Goal: Task Accomplishment & Management: Use online tool/utility

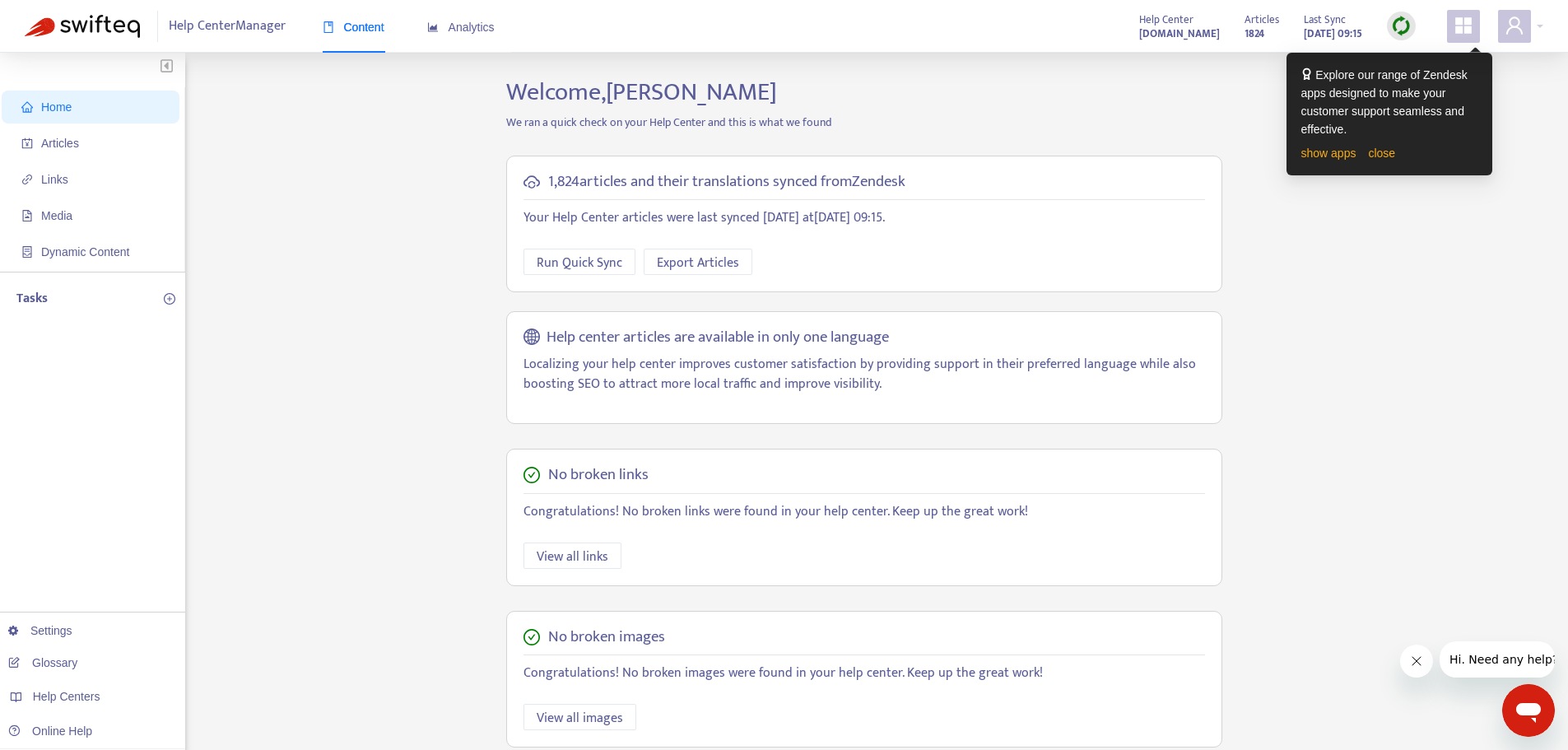
click at [1385, 161] on div "show apps close" at bounding box center [1389, 153] width 176 height 18
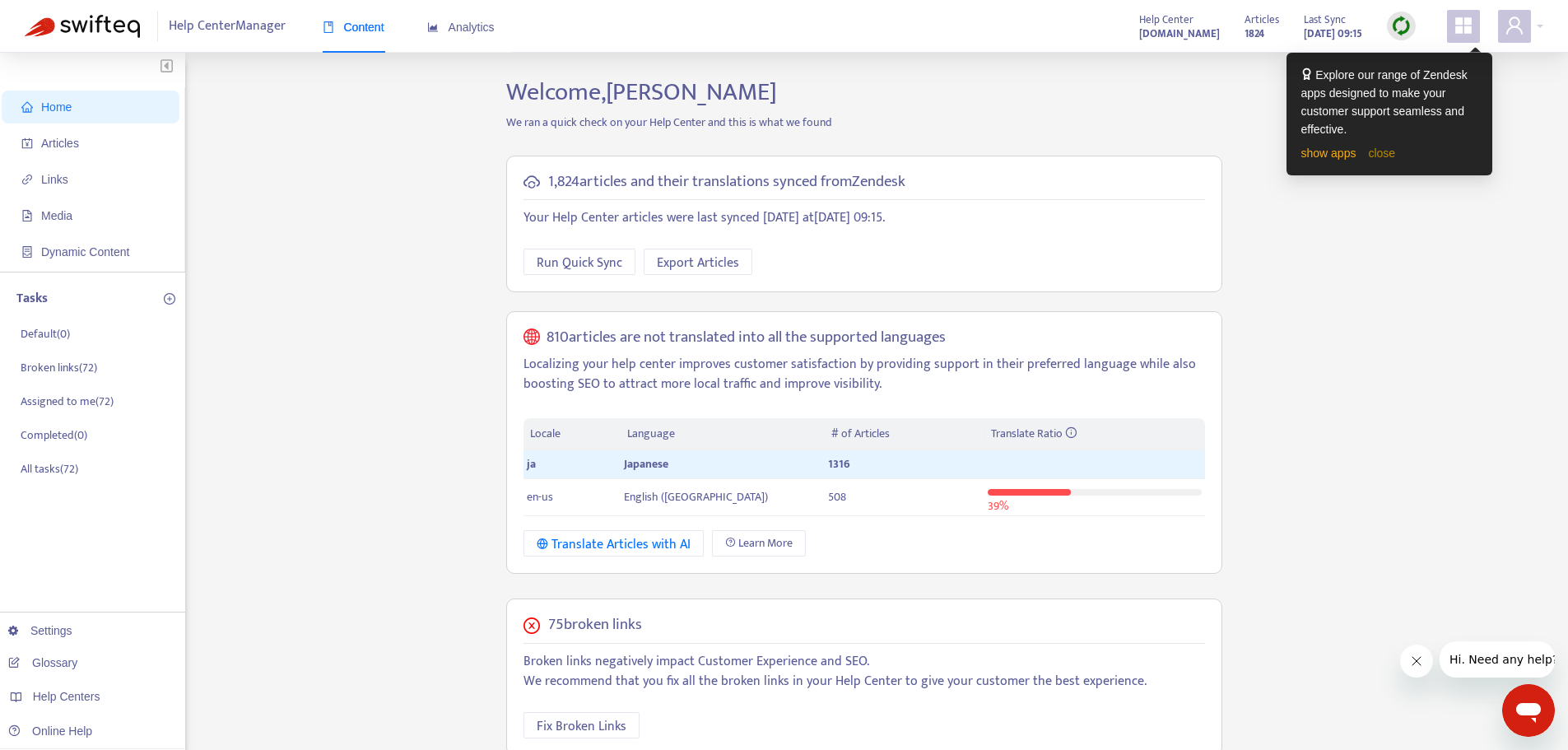
click at [1381, 156] on link "close" at bounding box center [1381, 153] width 27 height 13
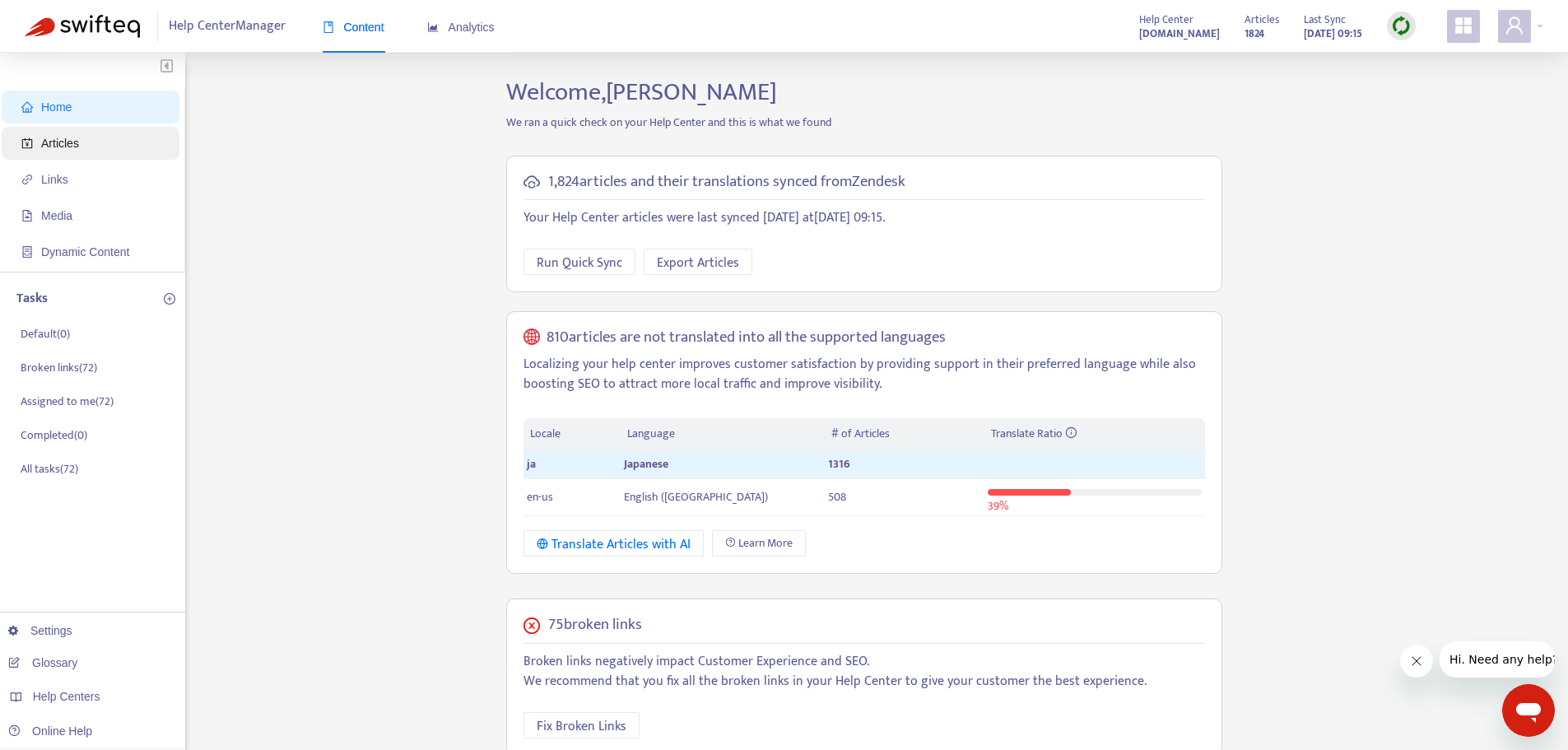
click at [38, 139] on span "Articles" at bounding box center [93, 143] width 144 height 33
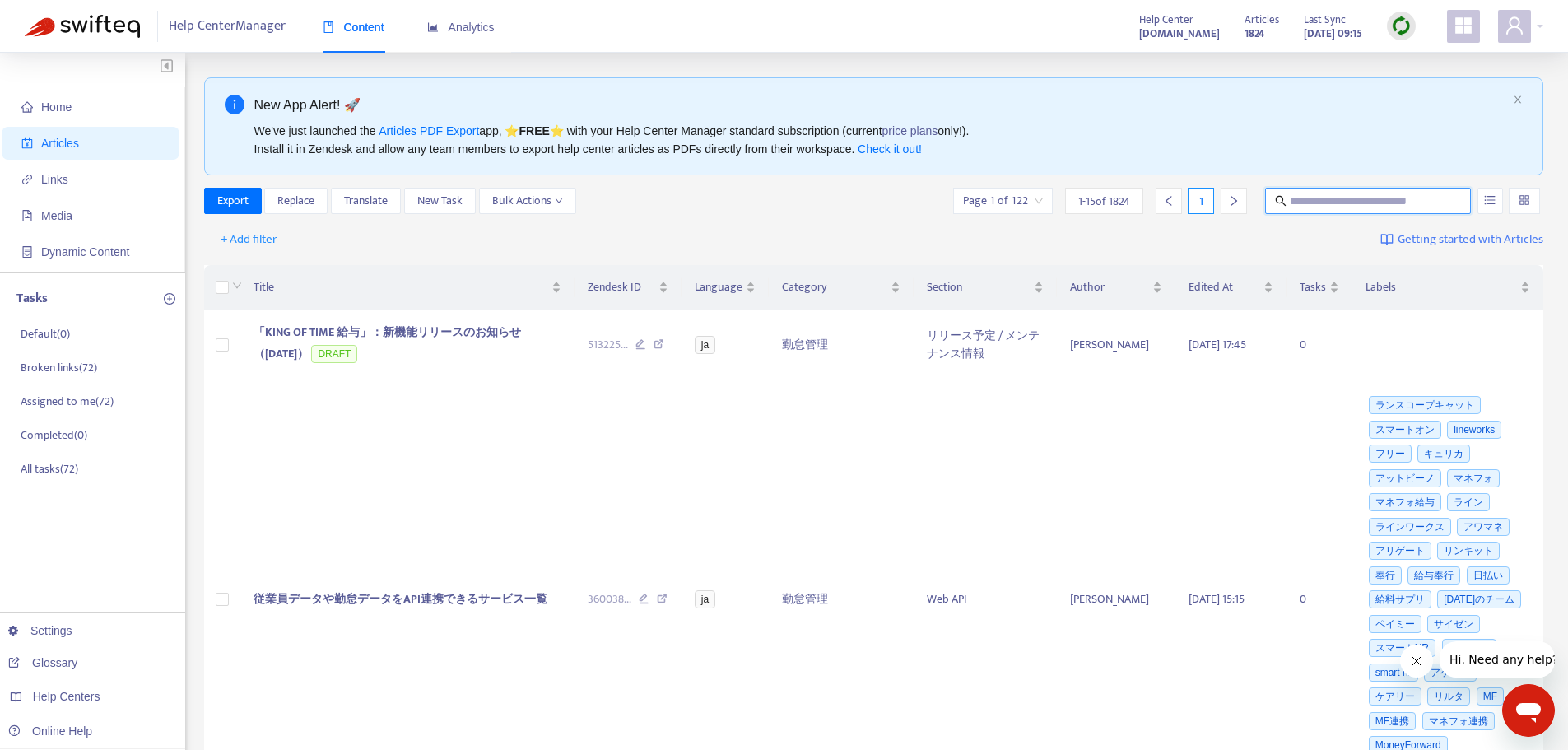
click at [1335, 209] on input "text" at bounding box center [1368, 200] width 158 height 18
paste input "**********"
type input "**********"
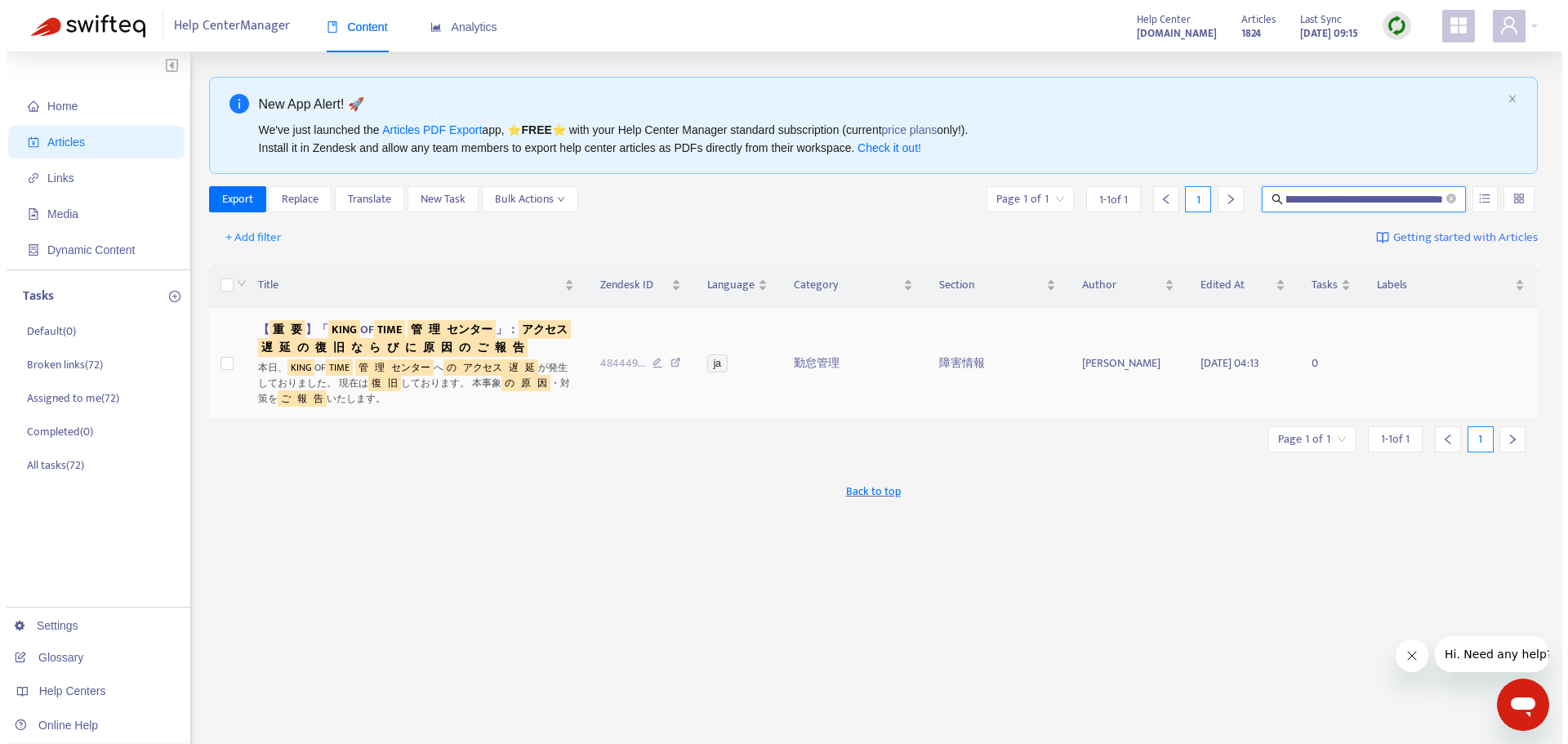
scroll to position [0, 0]
click at [395, 339] on sqkw "び" at bounding box center [385, 347] width 18 height 19
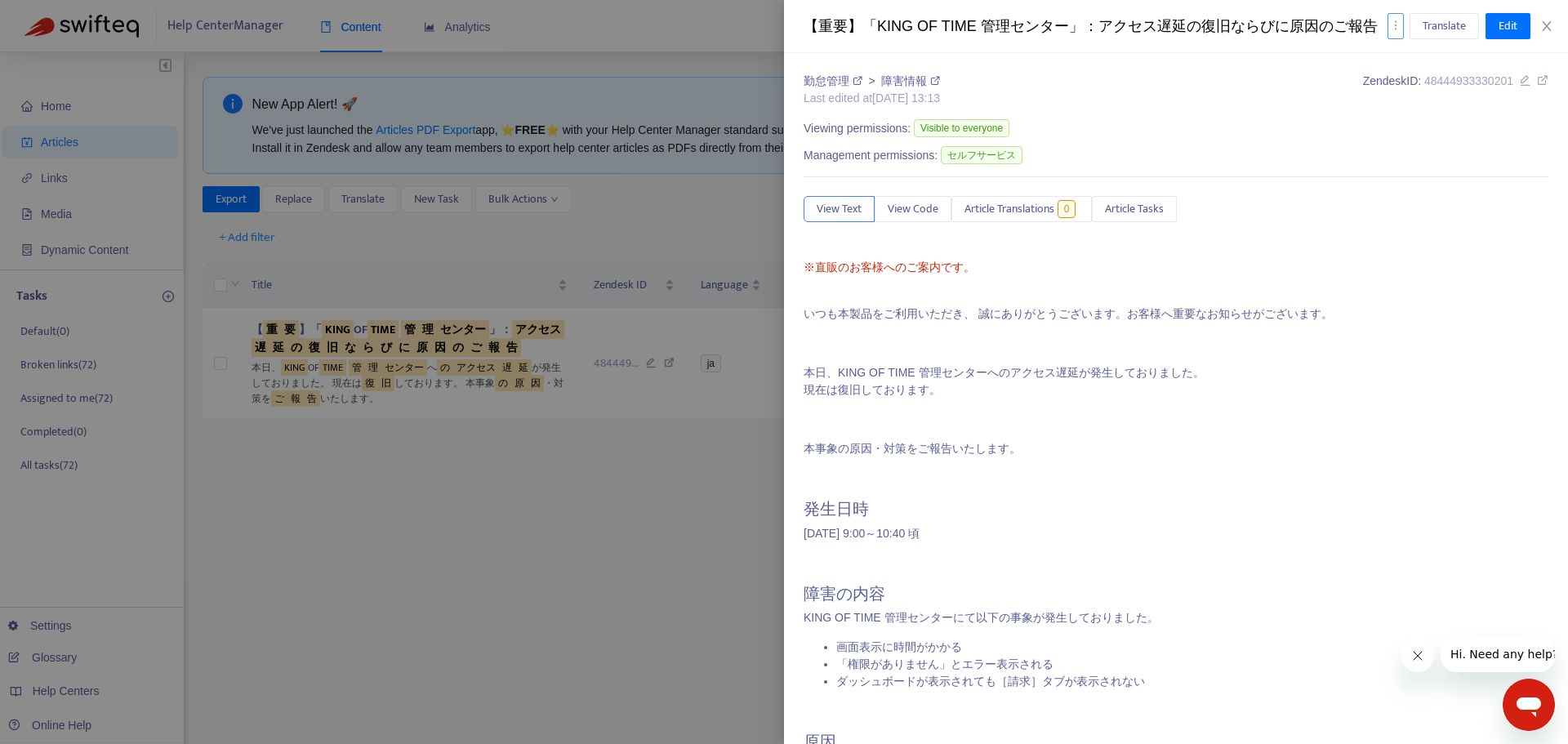
click at [1393, 32] on button "button" at bounding box center [1395, 27] width 16 height 27
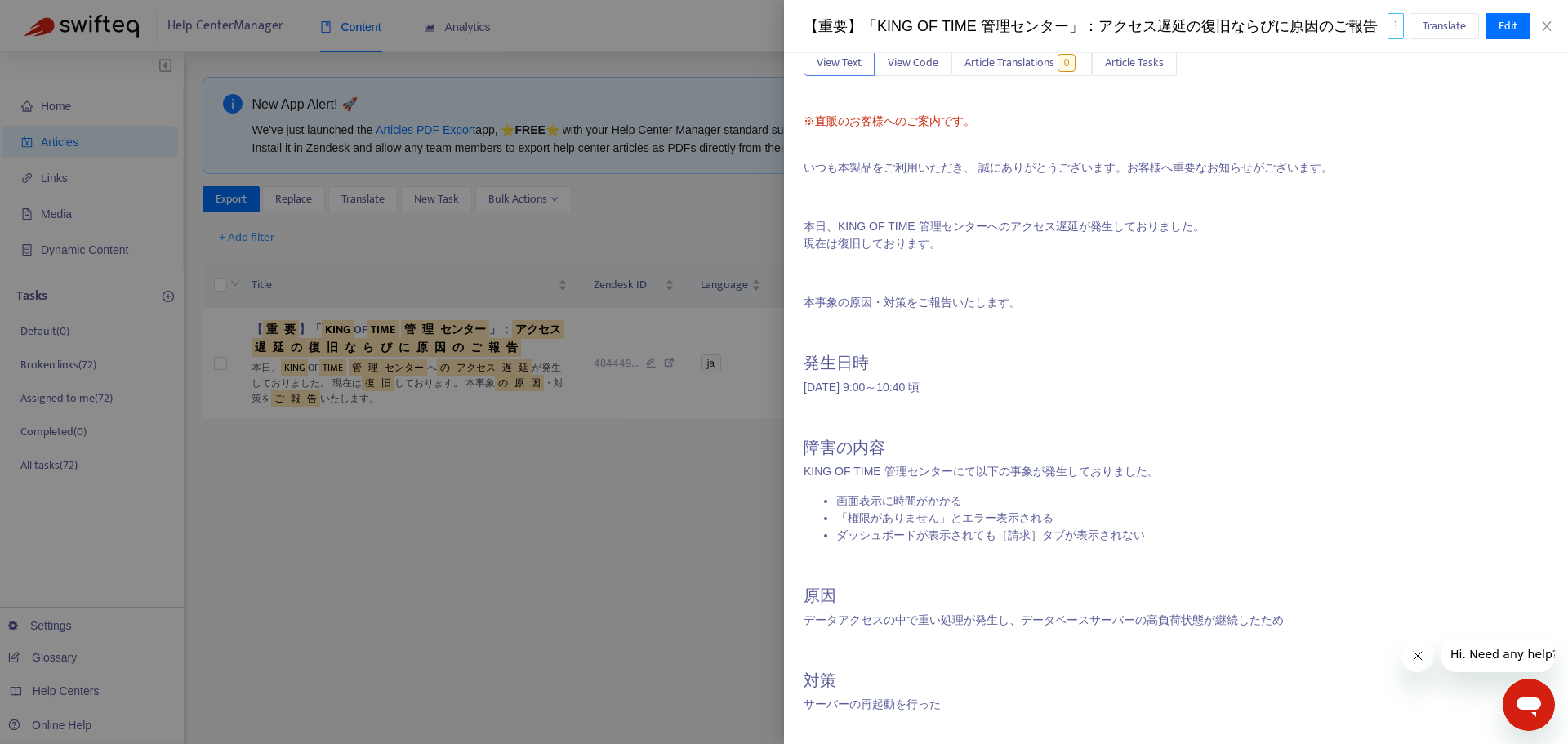
scroll to position [207, 0]
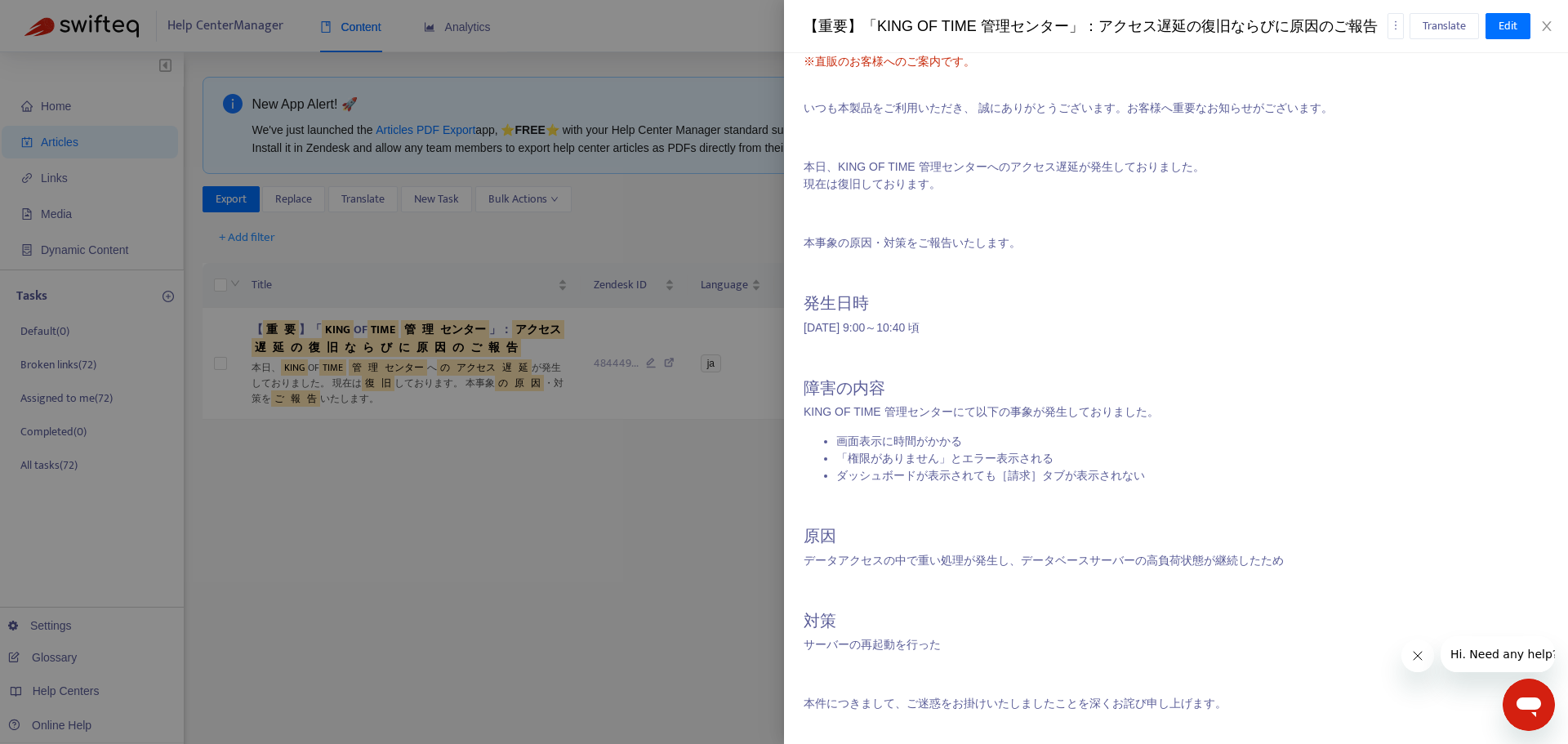
click at [431, 597] on div at bounding box center [784, 372] width 1568 height 744
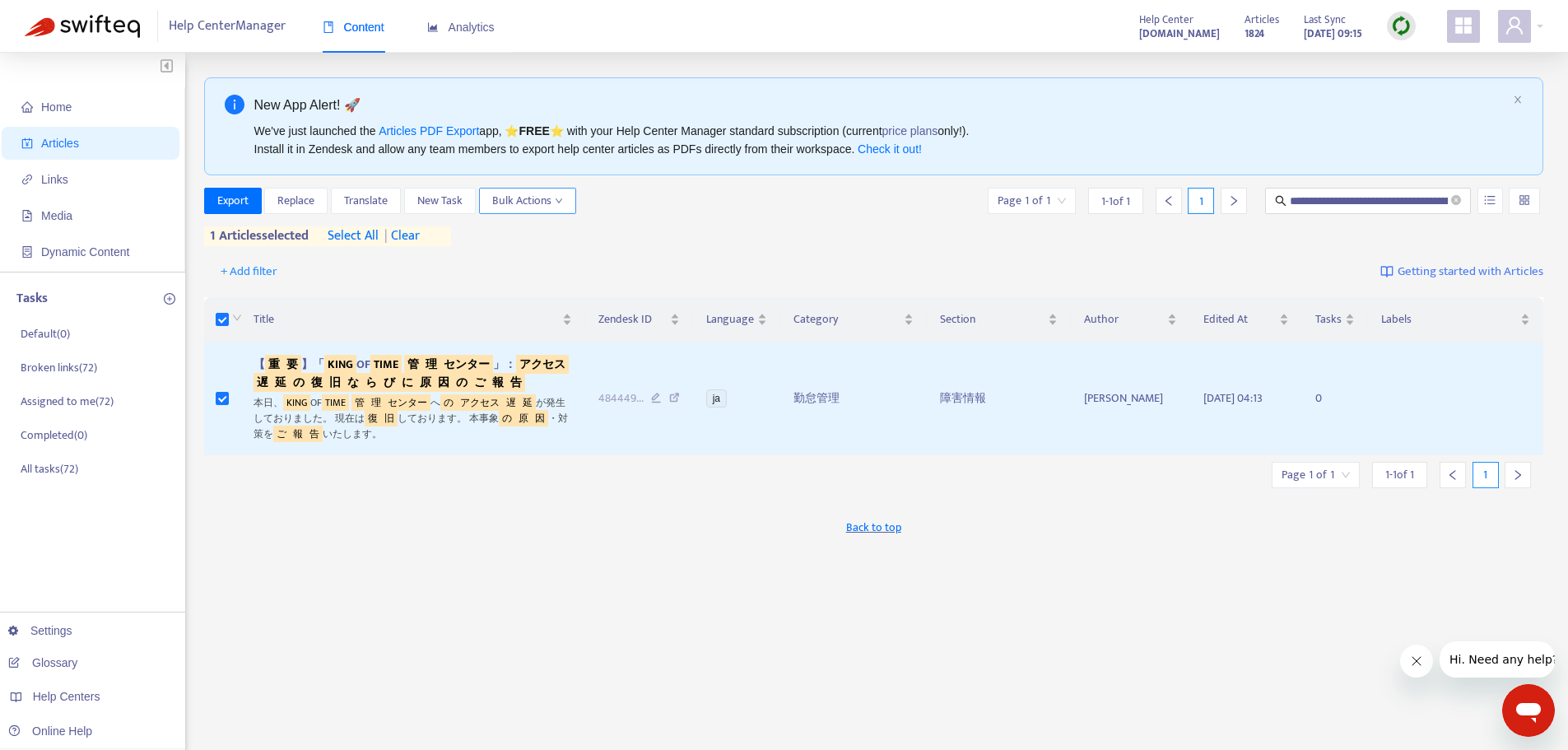
click at [567, 198] on button "Bulk Actions" at bounding box center [528, 201] width 98 height 27
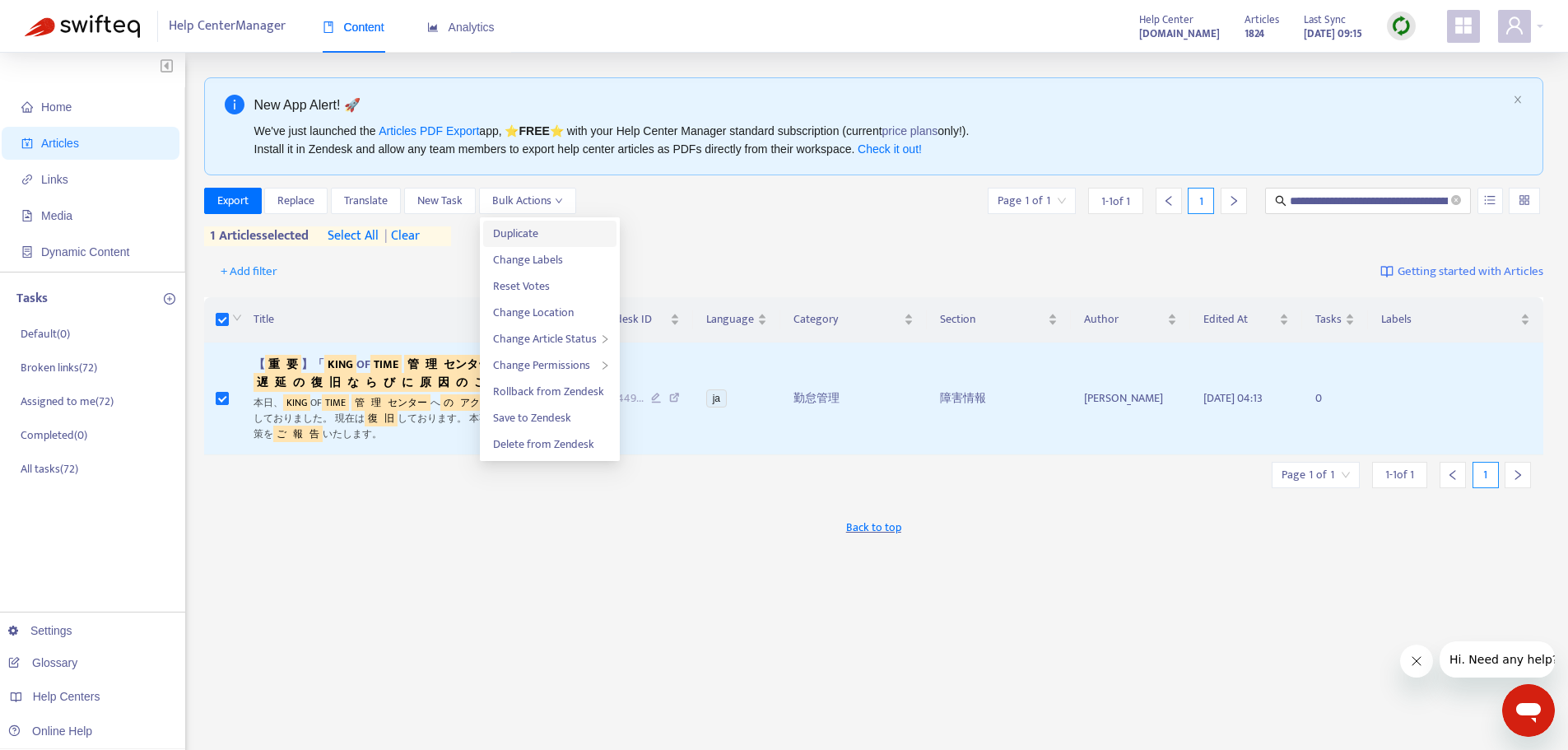
click at [529, 234] on span "Duplicate" at bounding box center [515, 233] width 45 height 19
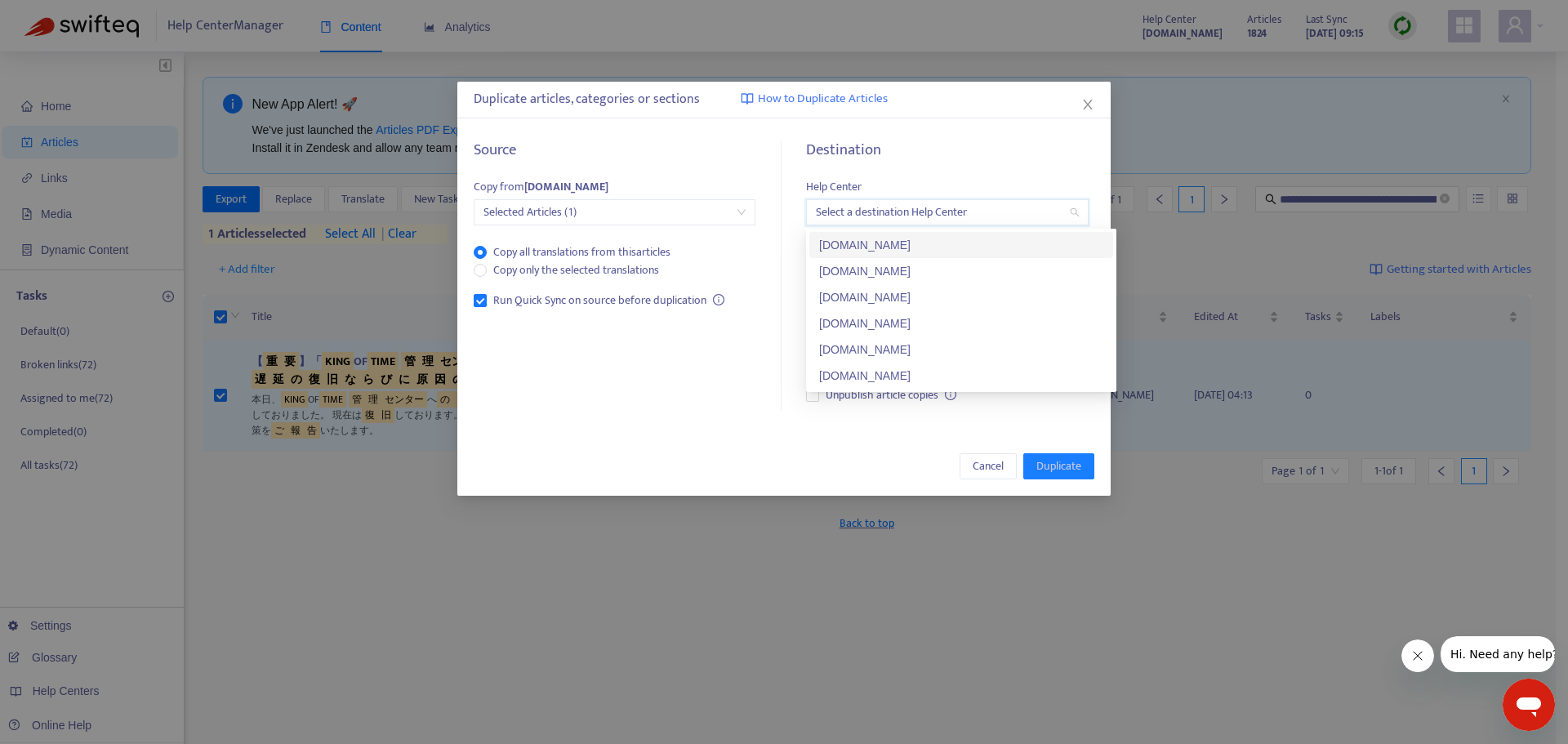
click at [1038, 219] on input "search" at bounding box center [946, 213] width 262 height 25
click at [979, 251] on div "[DOMAIN_NAME]" at bounding box center [961, 245] width 284 height 18
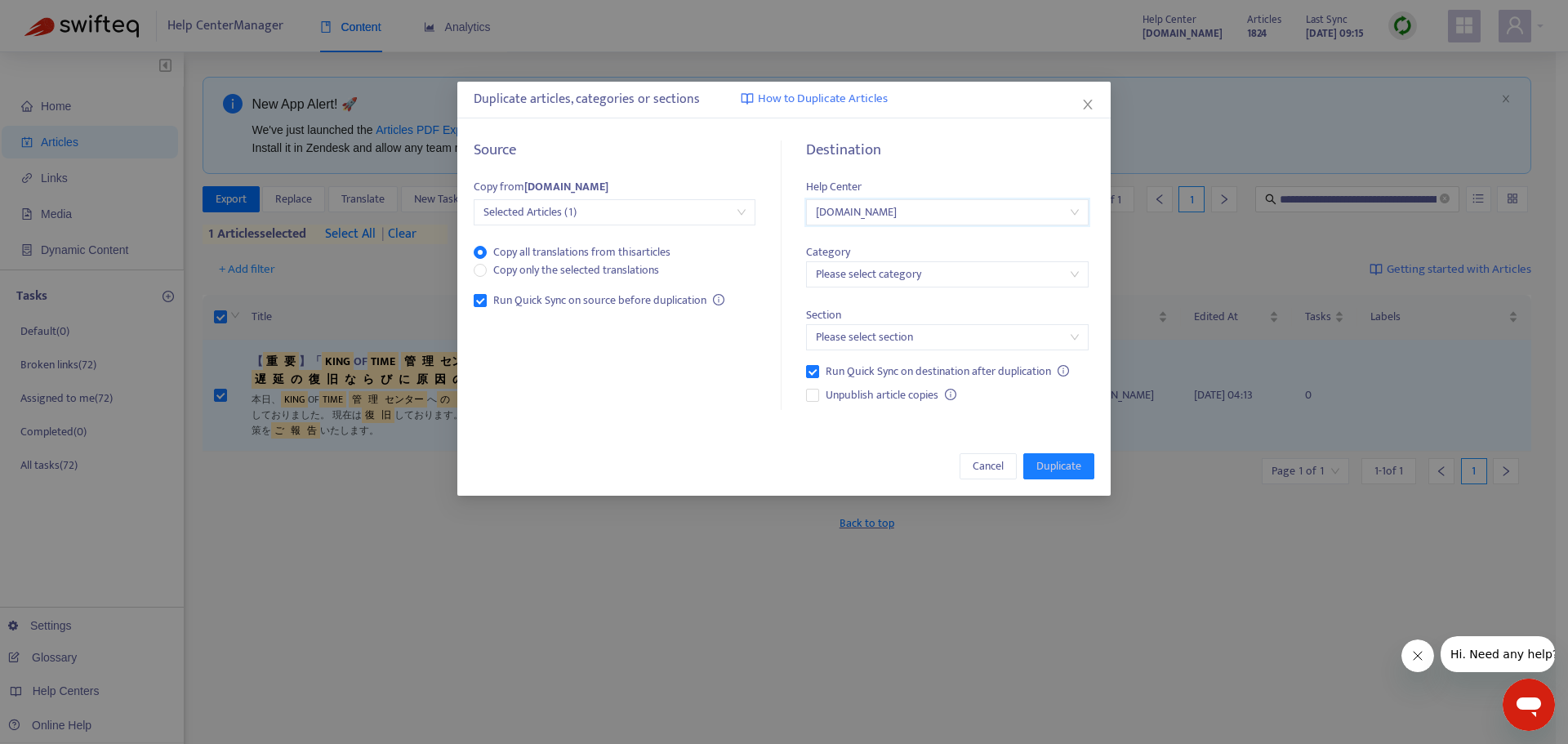
click at [994, 289] on div "Section Please select section" at bounding box center [946, 319] width 282 height 63
click at [1078, 285] on input "search" at bounding box center [946, 274] width 262 height 25
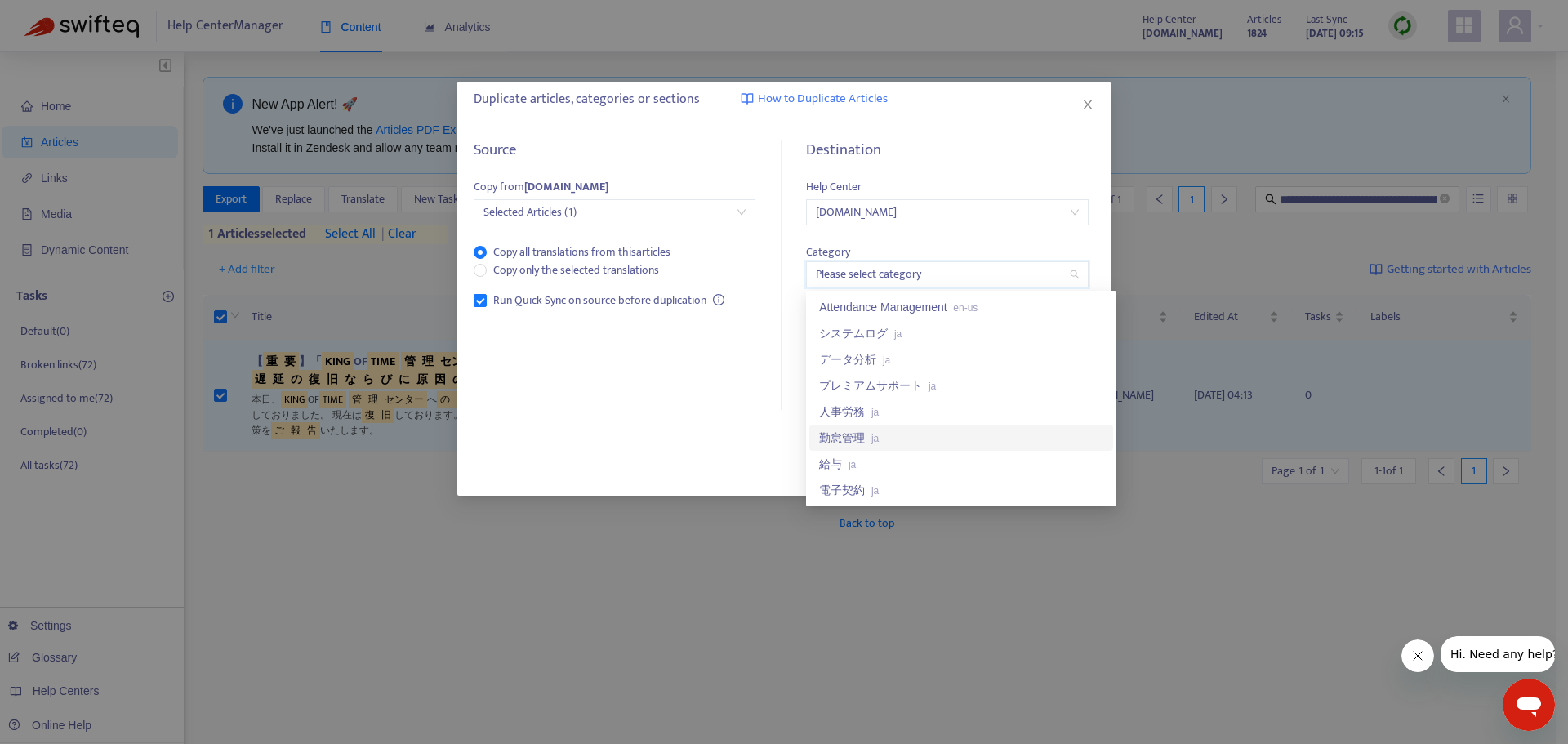
click at [853, 436] on div "勤怠管理 ja" at bounding box center [961, 437] width 284 height 18
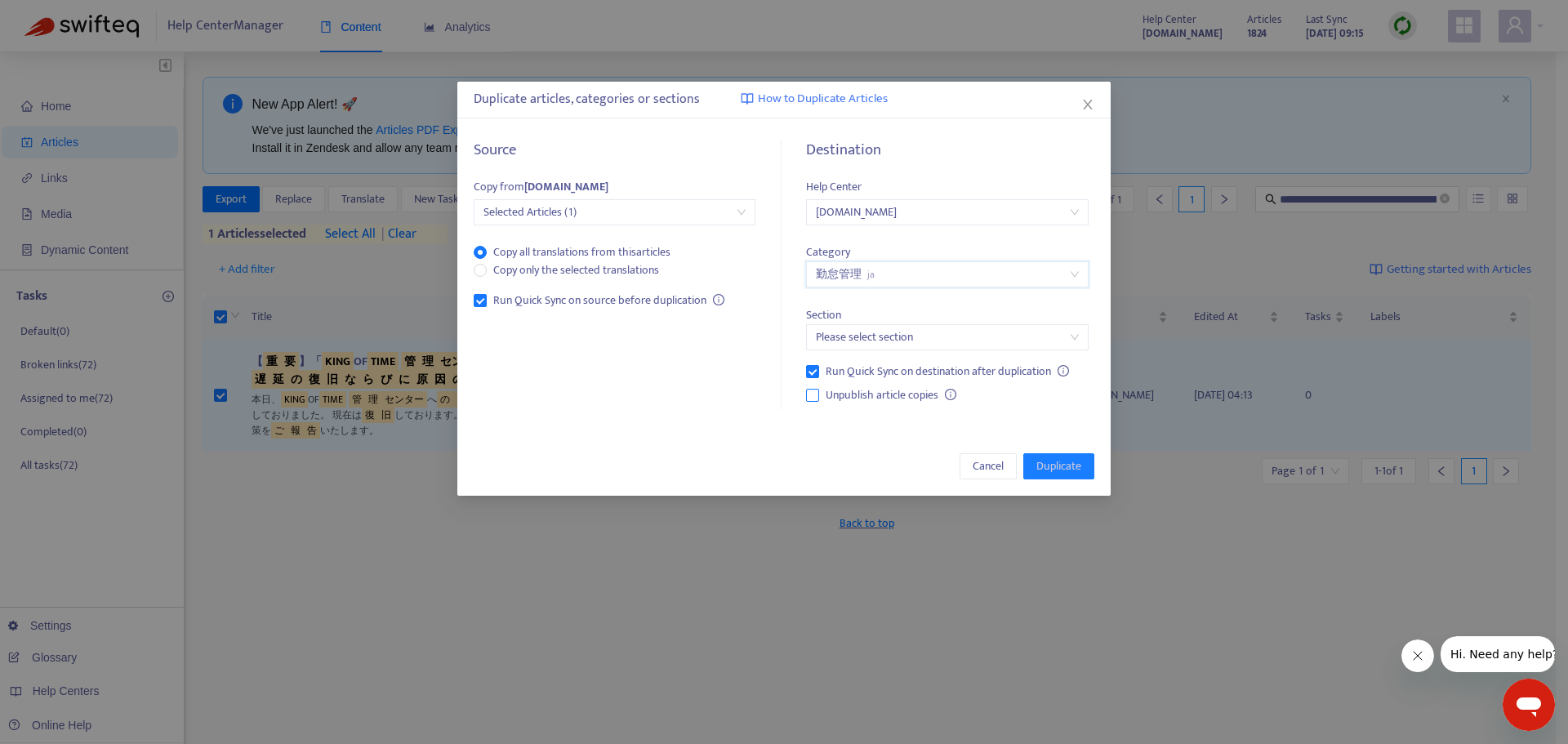
click at [840, 401] on span "Unpublish article copies" at bounding box center [882, 395] width 125 height 18
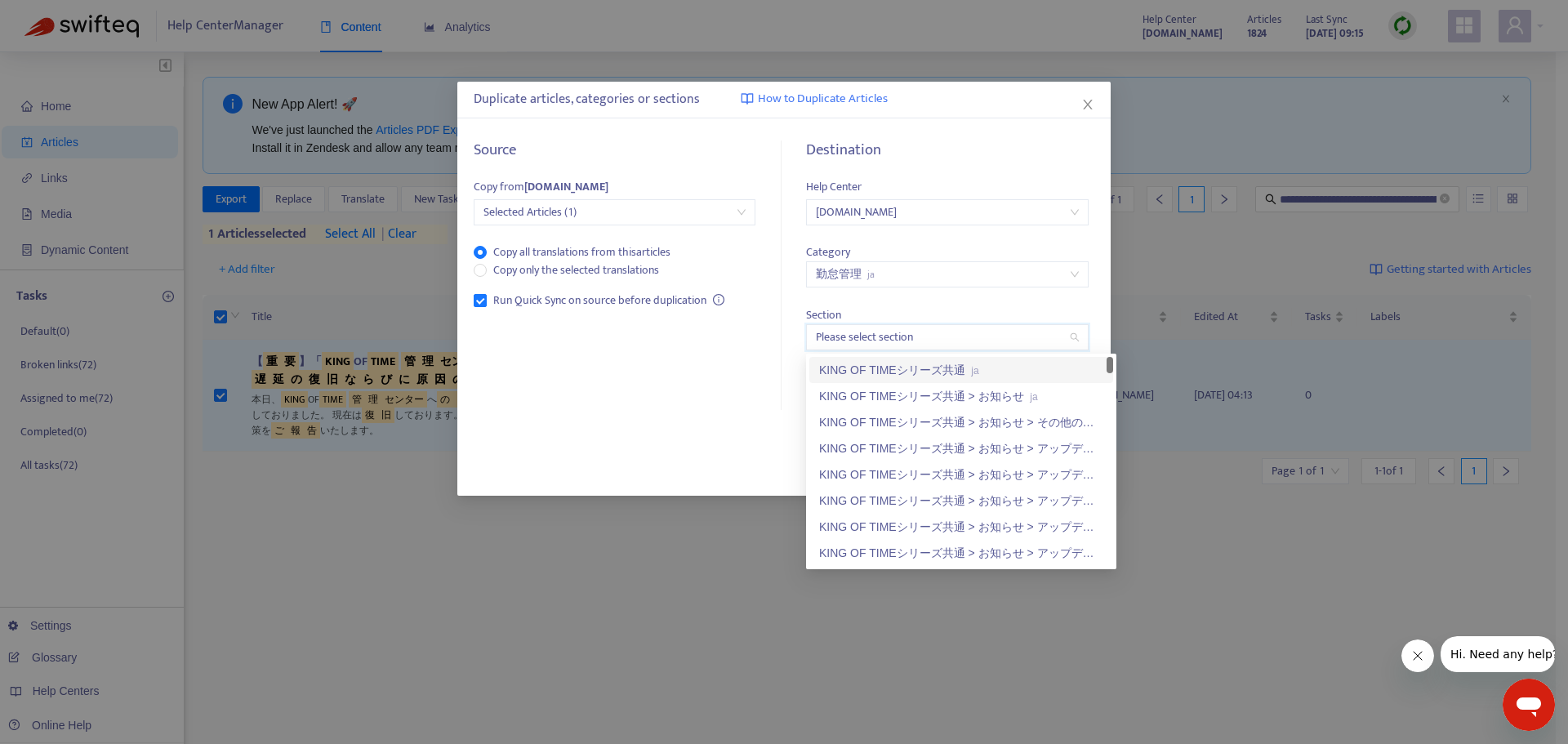
click at [1075, 344] on input "search" at bounding box center [946, 337] width 262 height 25
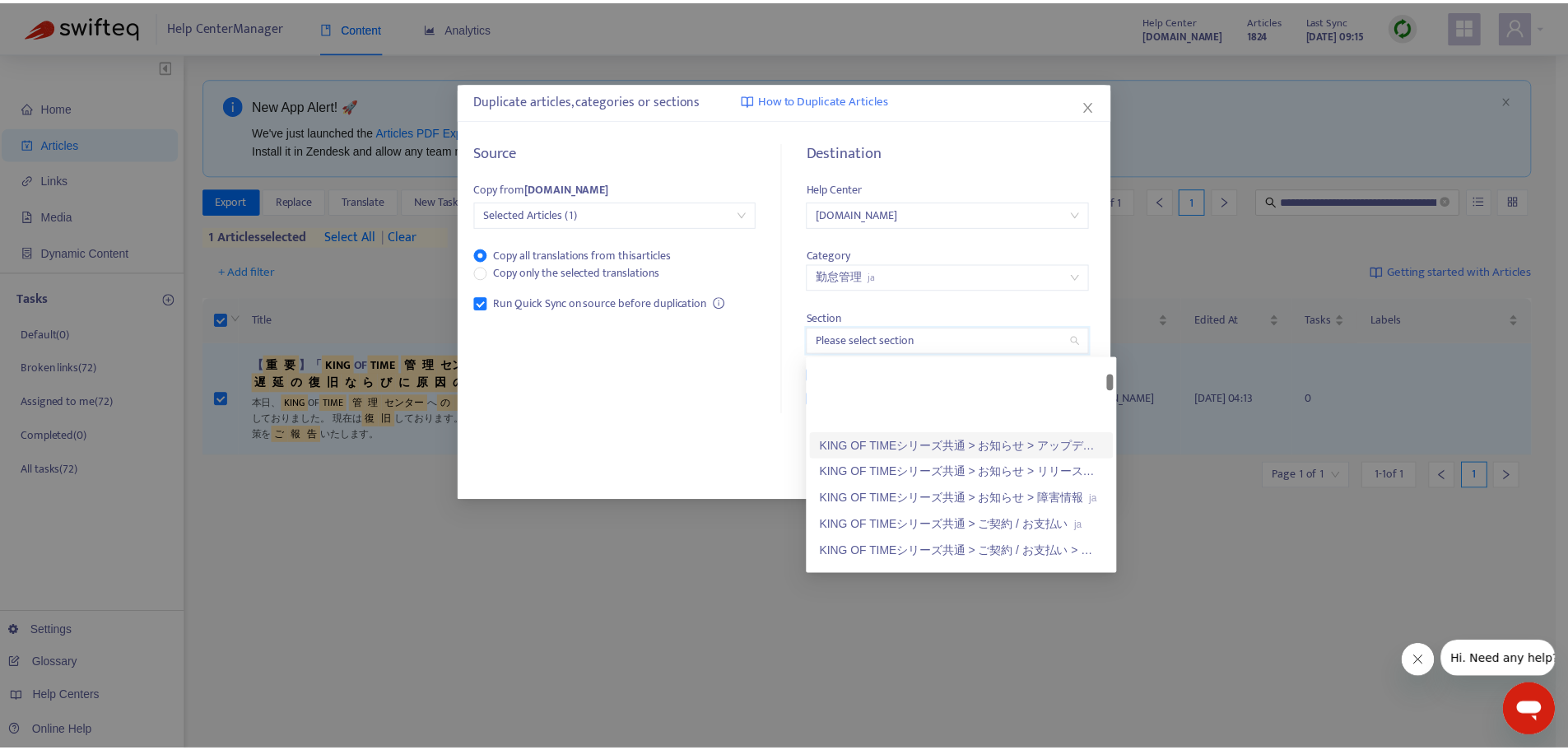
scroll to position [247, 0]
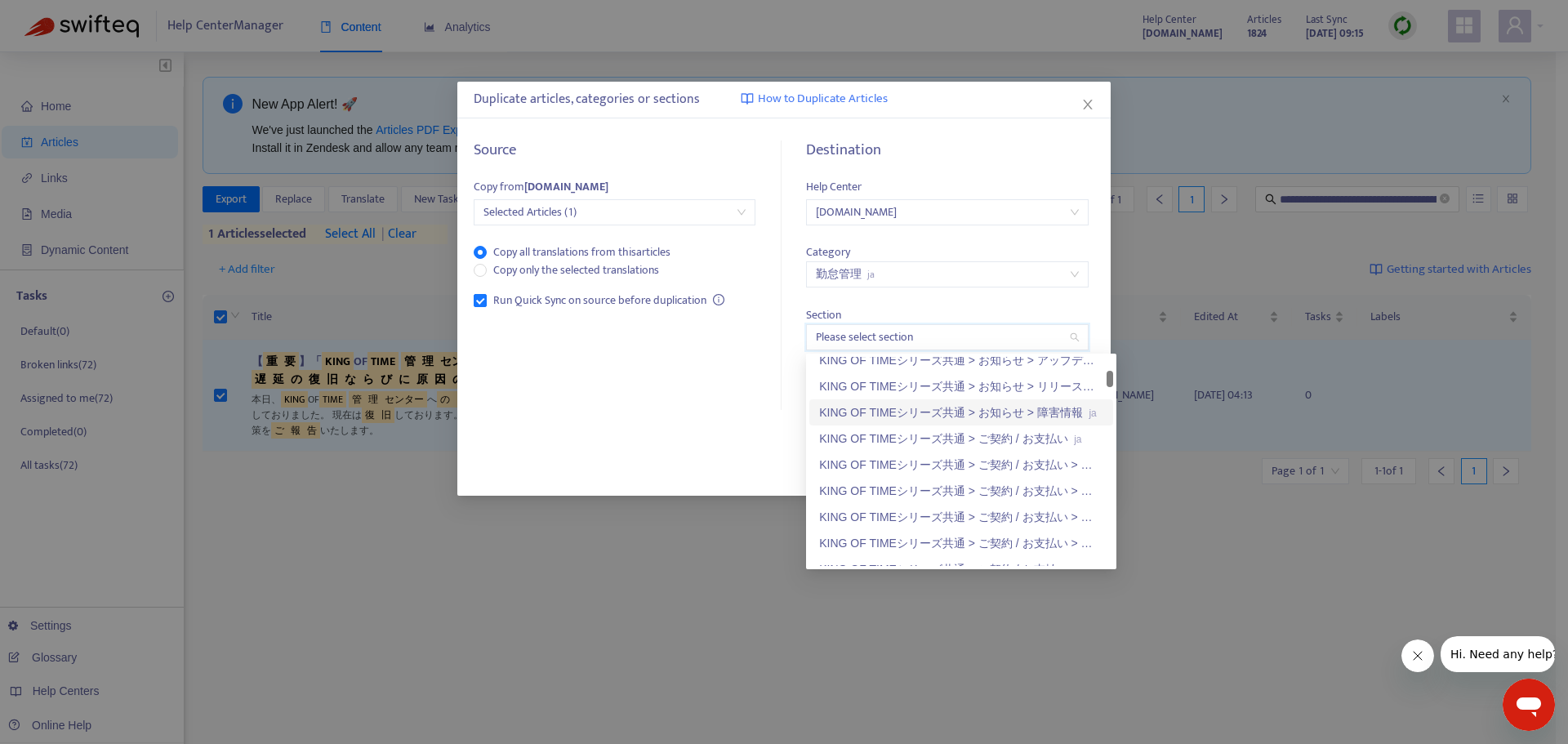
click at [1039, 414] on div "KING OF TIMEシリーズ共通 > お知らせ > 障害情報 ja" at bounding box center [961, 412] width 284 height 18
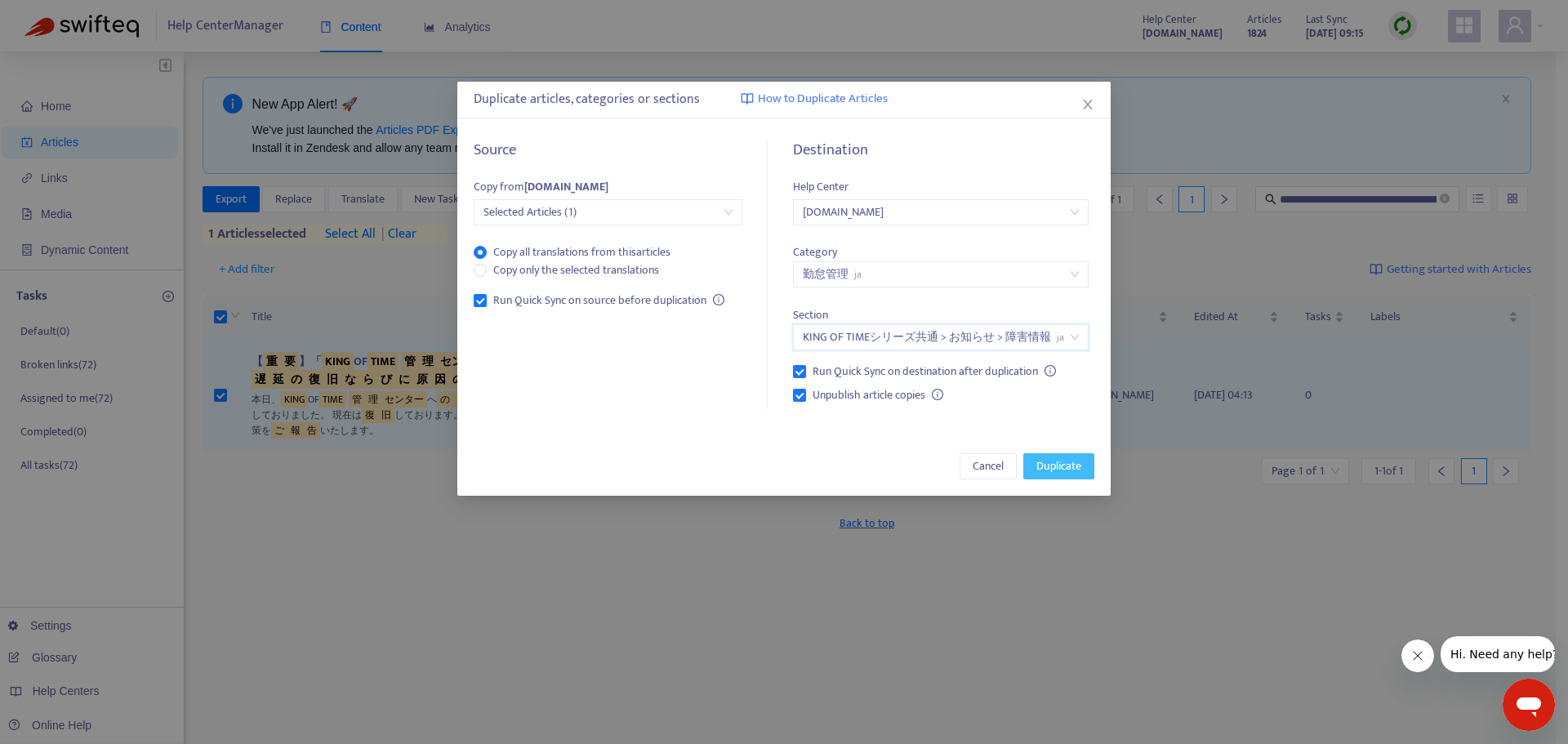
click at [1060, 471] on span "Duplicate" at bounding box center [1058, 466] width 45 height 18
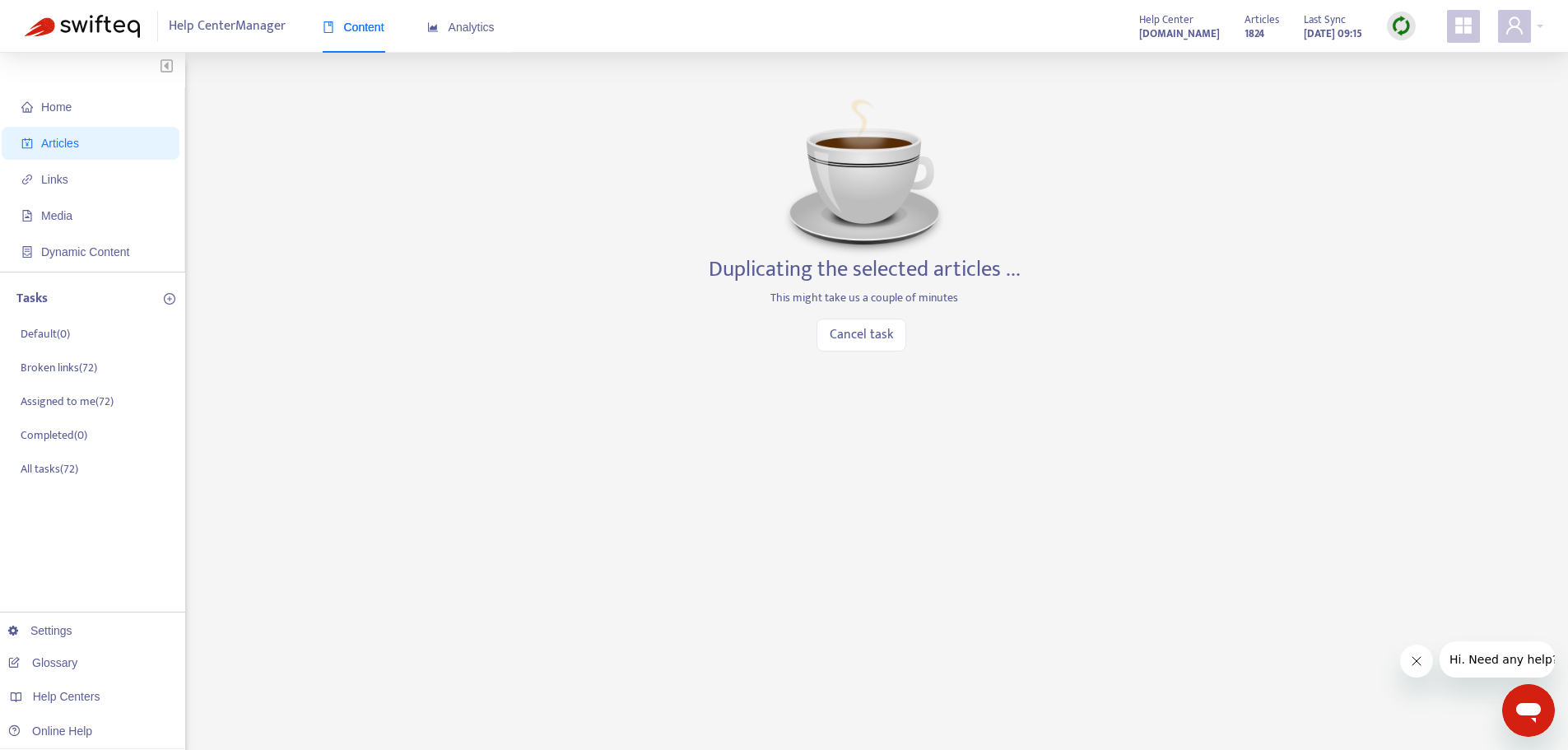
click at [1425, 275] on div "Home Articles Links Media Dynamic Content Tasks Default ( 0 ) Broken links ( 72…" at bounding box center [784, 559] width 1518 height 963
